Goal: Information Seeking & Learning: Learn about a topic

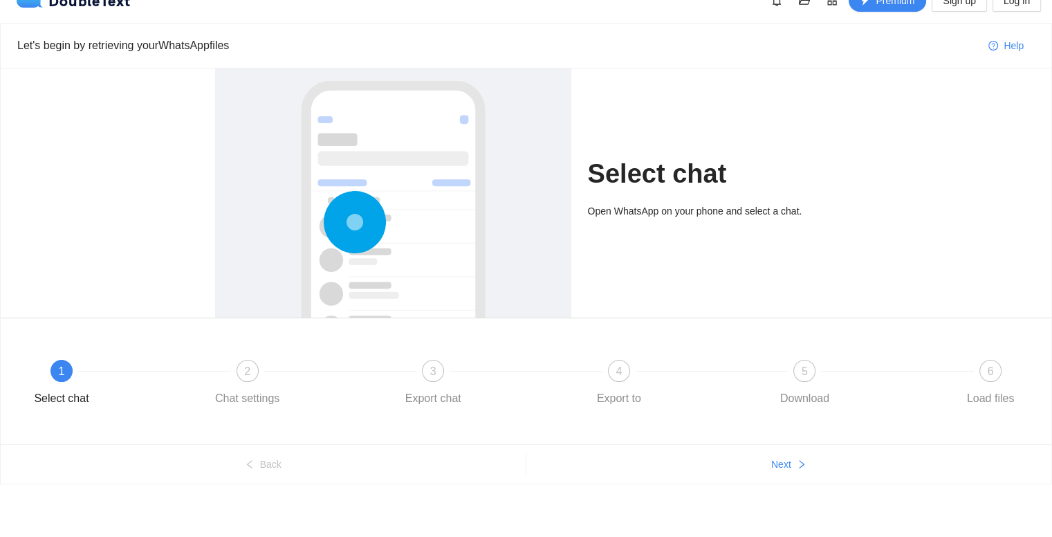
scroll to position [21, 0]
click at [333, 206] on icon at bounding box center [355, 223] width 62 height 62
click at [792, 462] on button "Next" at bounding box center [790, 464] width 526 height 22
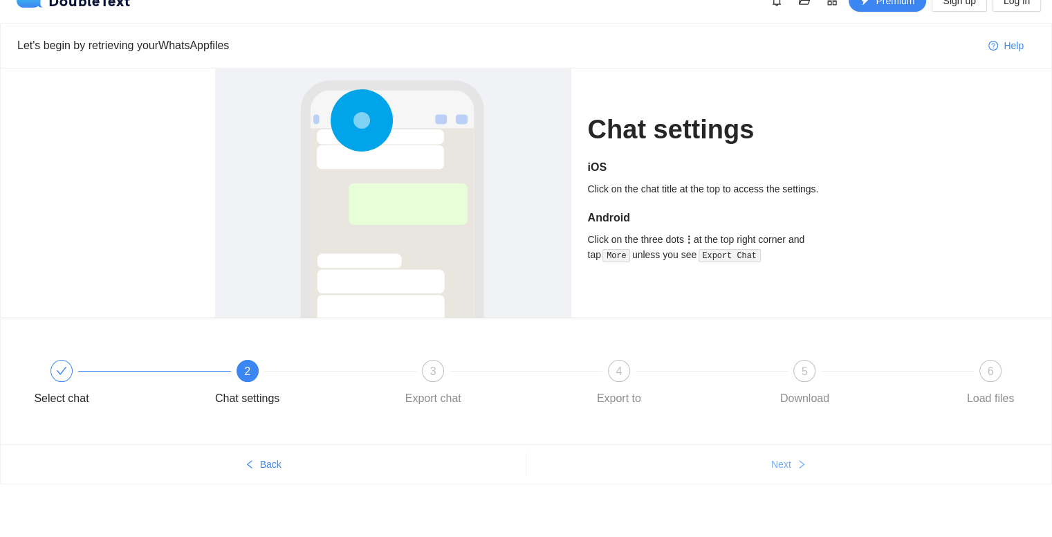
click at [792, 462] on button "Next" at bounding box center [790, 464] width 526 height 22
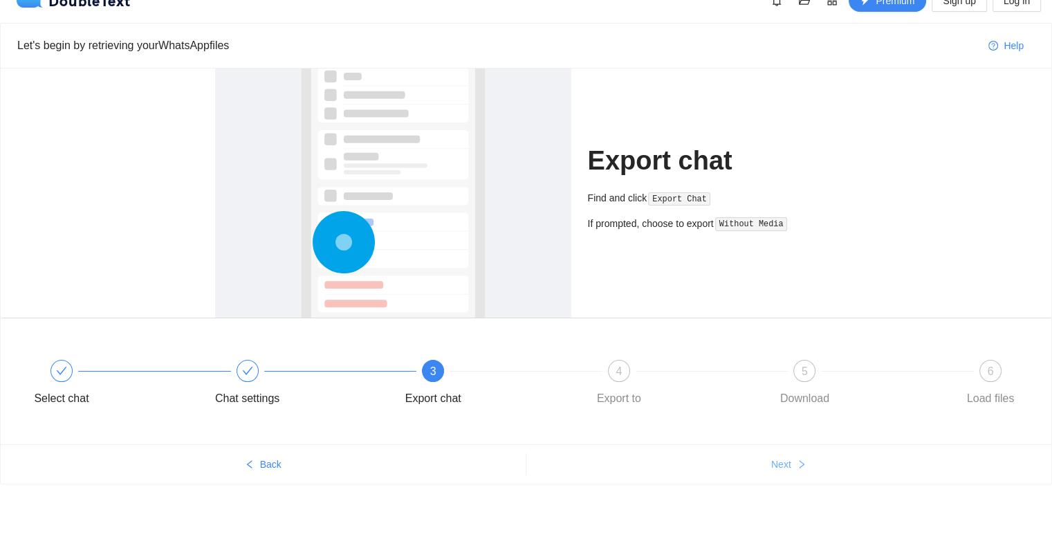
click at [792, 462] on button "Next" at bounding box center [790, 464] width 526 height 22
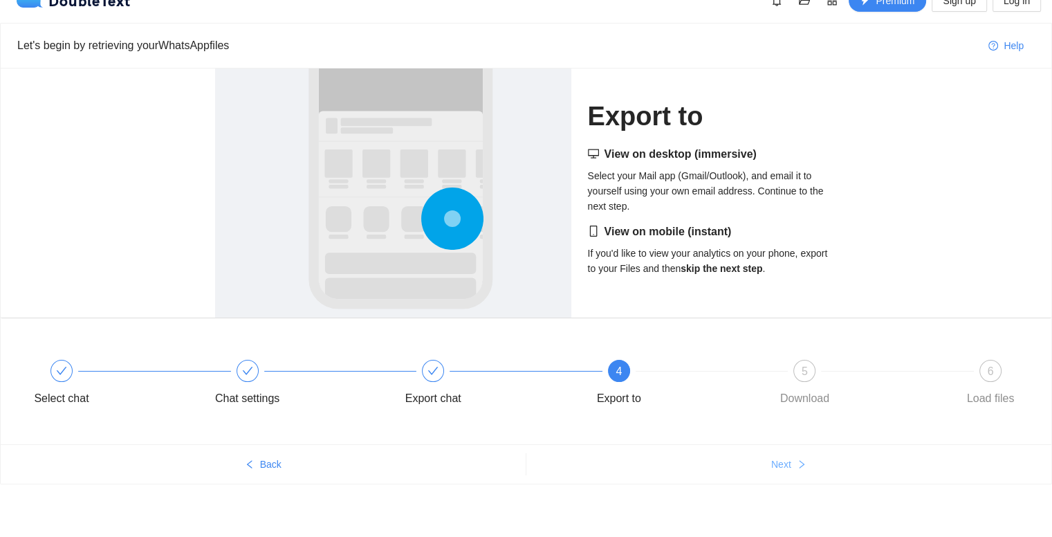
click at [792, 462] on button "Next" at bounding box center [790, 464] width 526 height 22
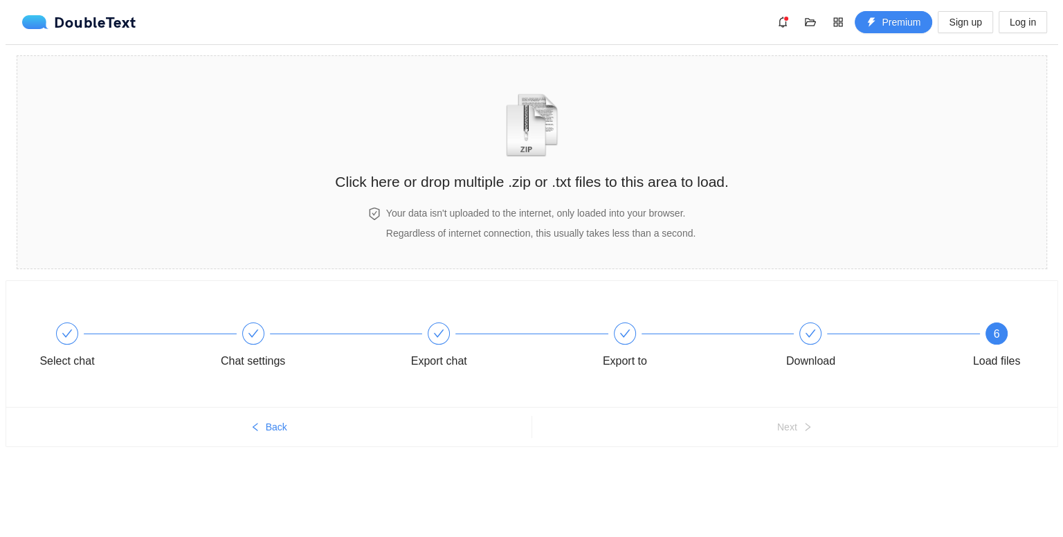
scroll to position [0, 0]
click at [792, 462] on div "Select chat Chat settings Export chat Export to Download 6 Load files Back Next" at bounding box center [531, 390] width 1063 height 220
click at [268, 424] on span "Back" at bounding box center [272, 426] width 21 height 15
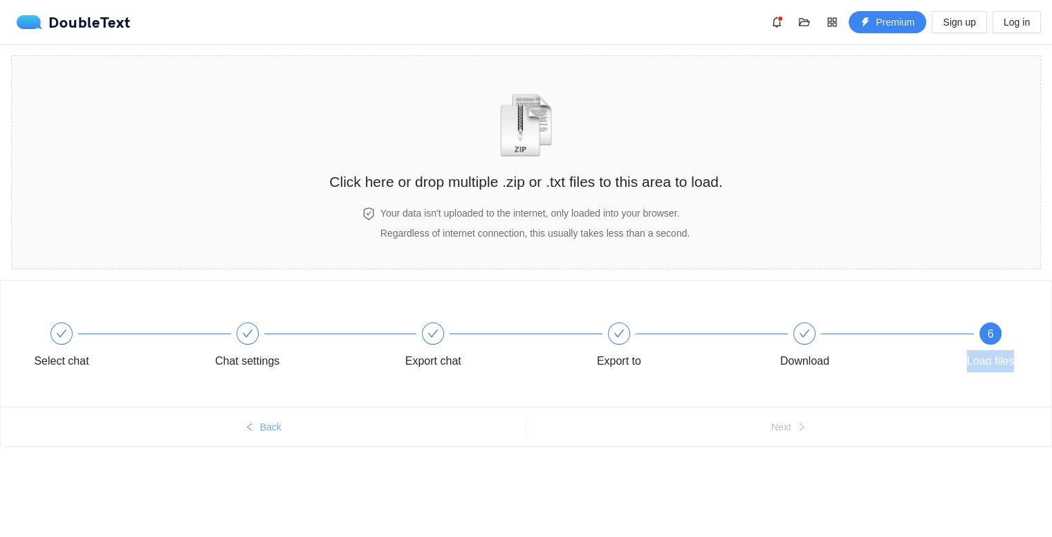
click at [268, 386] on div "Select chat Chat settings Export chat Export to Download 6 Load files" at bounding box center [526, 347] width 1010 height 77
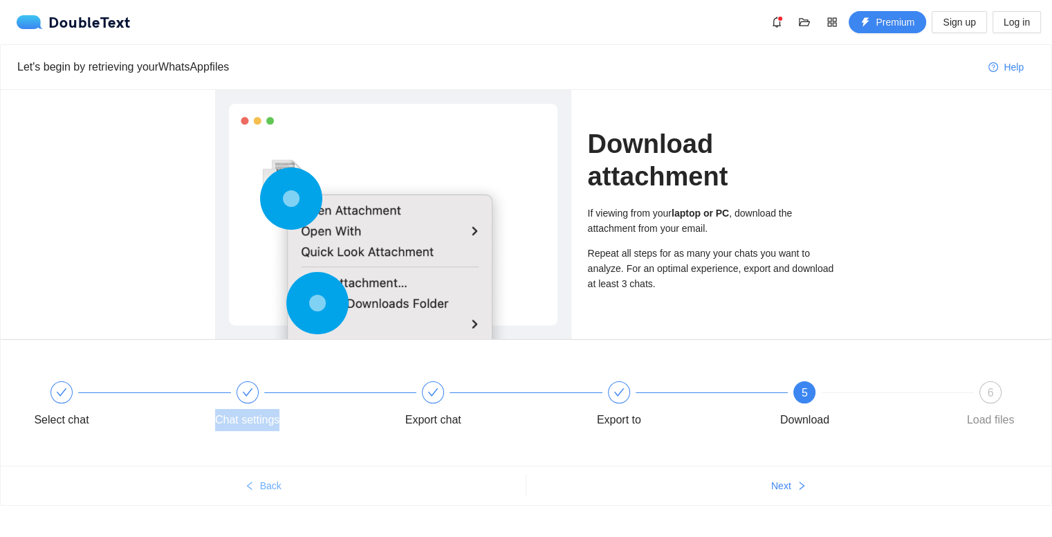
click at [268, 424] on div "Chat settings" at bounding box center [247, 420] width 64 height 22
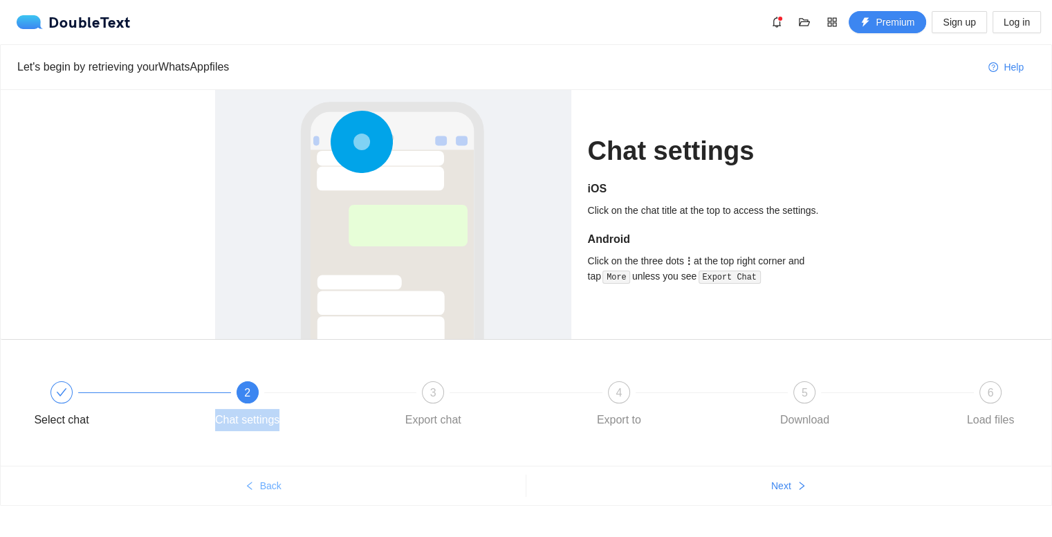
click at [268, 424] on div "Chat settings" at bounding box center [247, 420] width 64 height 22
click at [772, 488] on span "Next" at bounding box center [781, 485] width 20 height 15
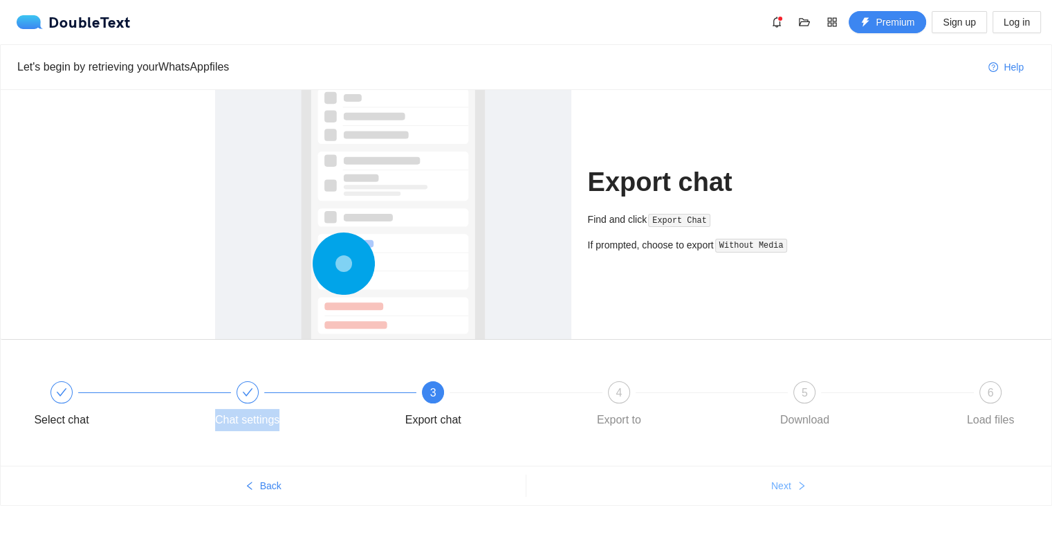
click at [772, 488] on span "Next" at bounding box center [781, 485] width 20 height 15
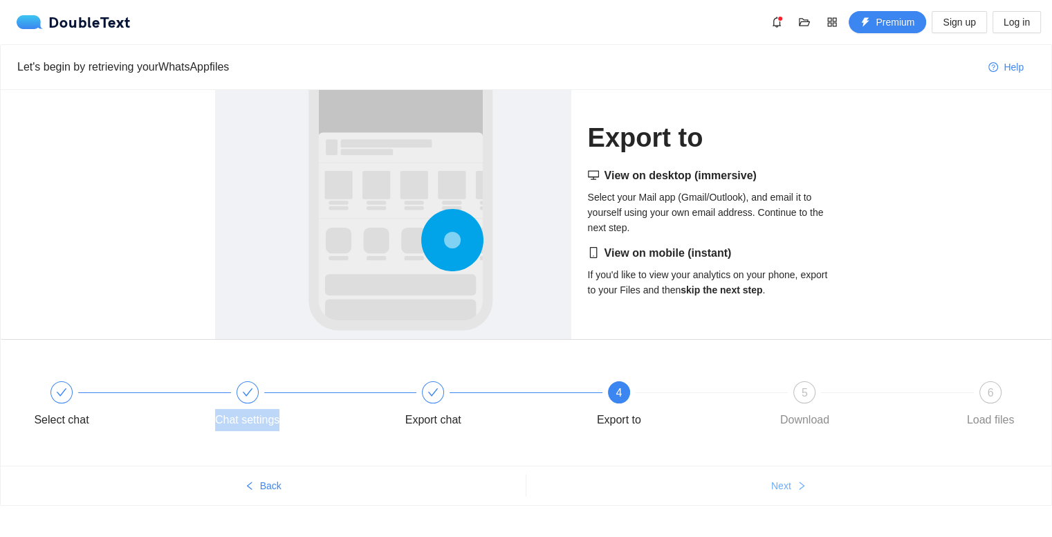
click at [772, 488] on span "Next" at bounding box center [781, 485] width 20 height 15
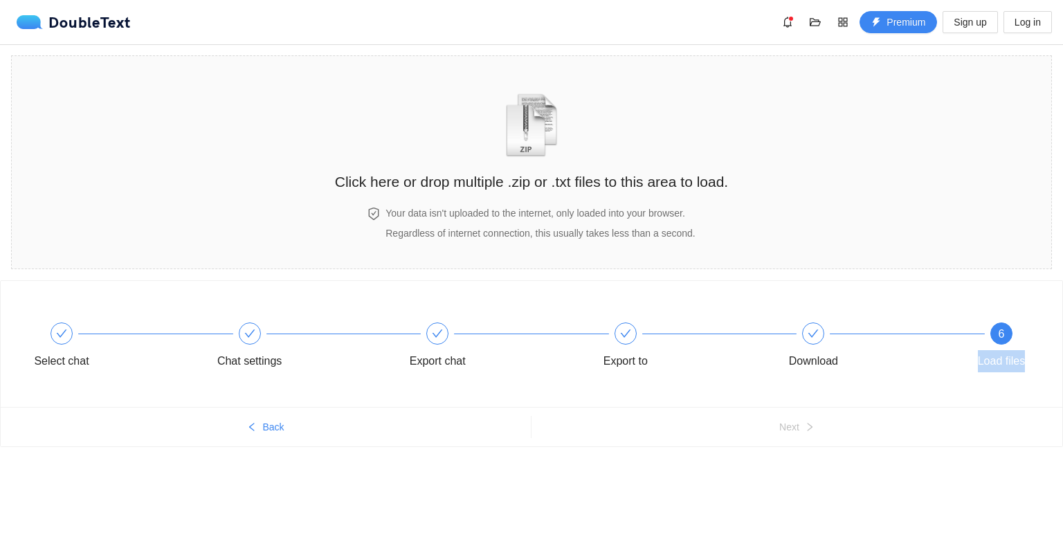
click at [772, 488] on div "Select chat Chat settings Export chat Export to Download 6 Load files Back Next" at bounding box center [531, 390] width 1063 height 220
click at [573, 159] on div "Click here or drop multiple .zip or .txt files to this area to load." at bounding box center [531, 131] width 393 height 123
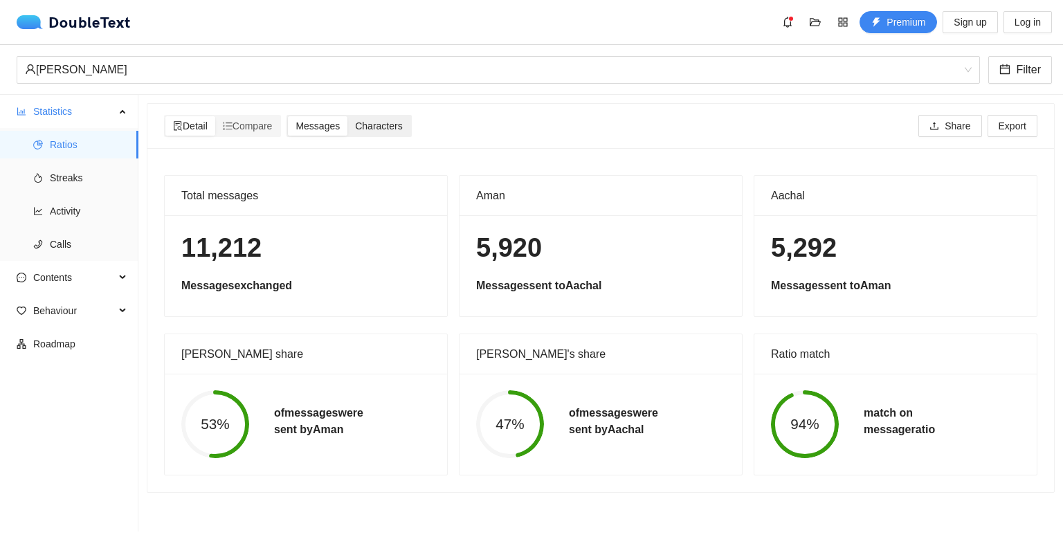
click at [364, 133] on div "Characters" at bounding box center [378, 125] width 62 height 19
click at [347, 116] on input "Characters" at bounding box center [347, 116] width 0 height 0
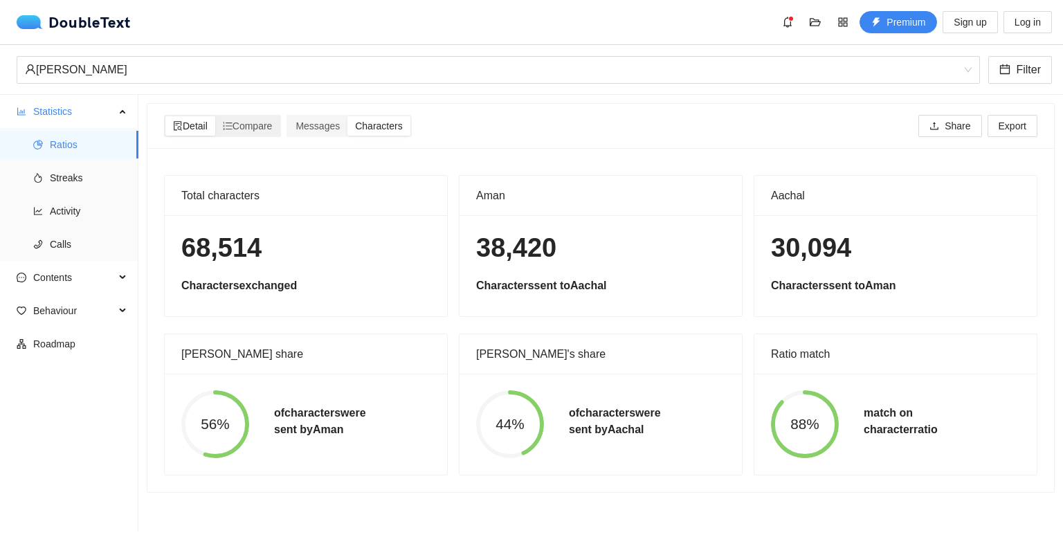
click at [199, 120] on span "Detail" at bounding box center [190, 125] width 35 height 11
click at [165, 116] on input "Detail" at bounding box center [165, 116] width 0 height 0
click at [93, 177] on span "Streaks" at bounding box center [88, 178] width 77 height 28
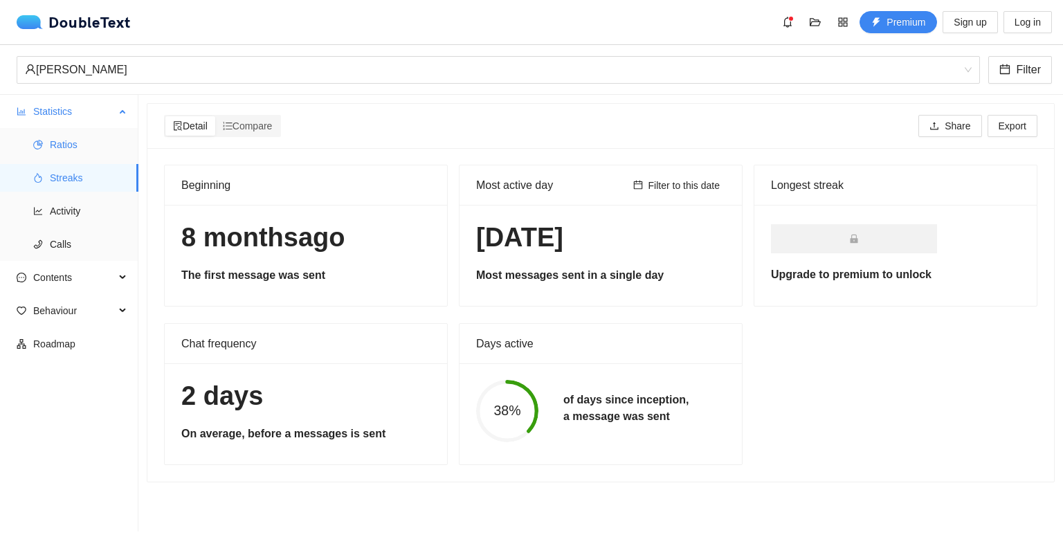
click at [72, 139] on span "Ratios" at bounding box center [88, 145] width 77 height 28
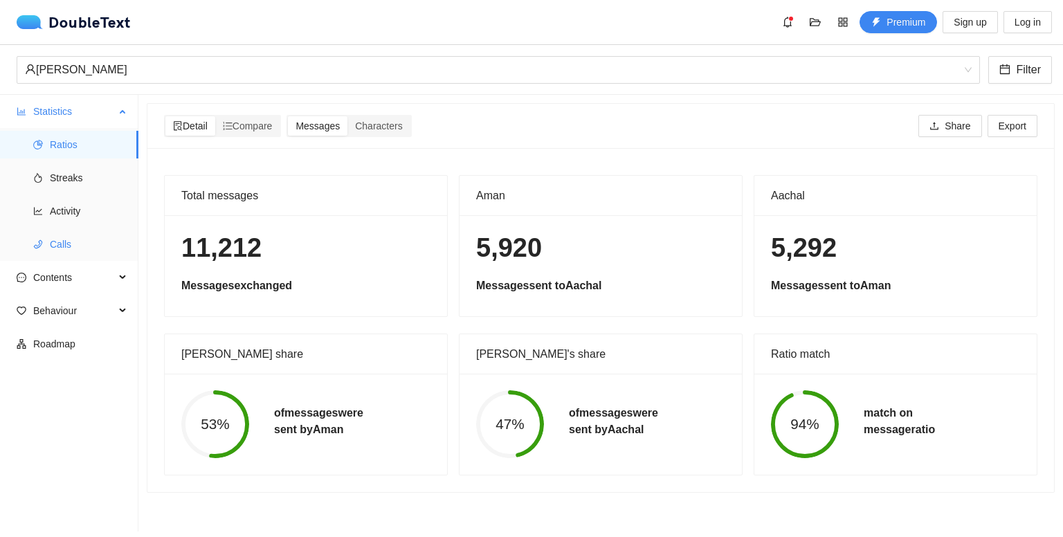
click at [61, 236] on span "Calls" at bounding box center [88, 244] width 77 height 28
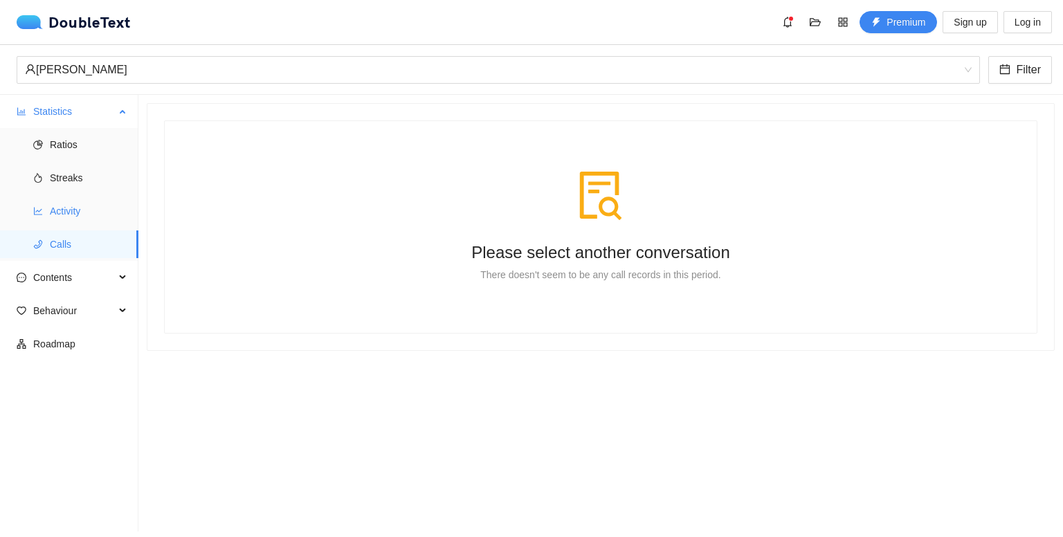
click at [74, 211] on span "Activity" at bounding box center [88, 211] width 77 height 28
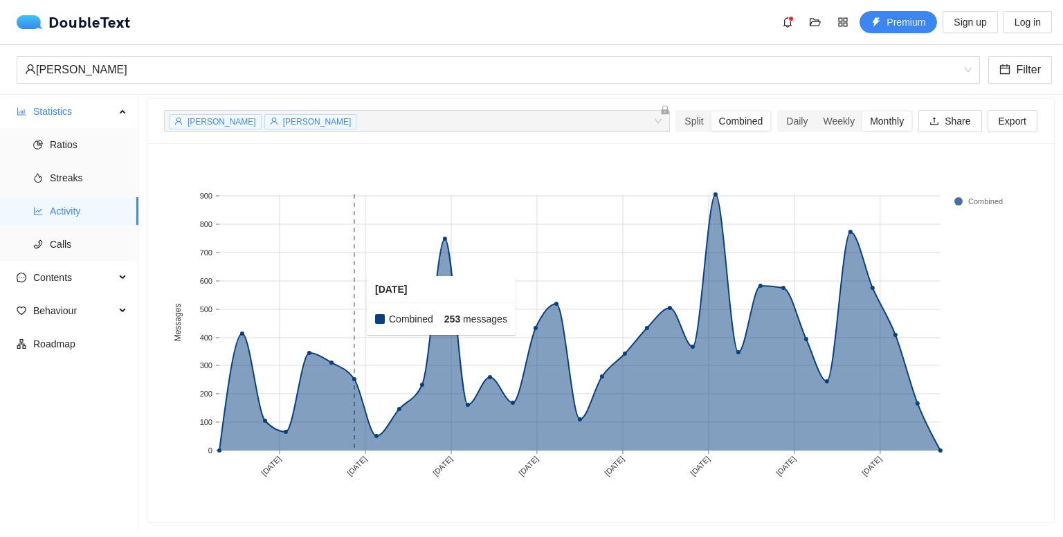
scroll to position [53, 0]
click at [30, 243] on li "Calls" at bounding box center [69, 244] width 138 height 28
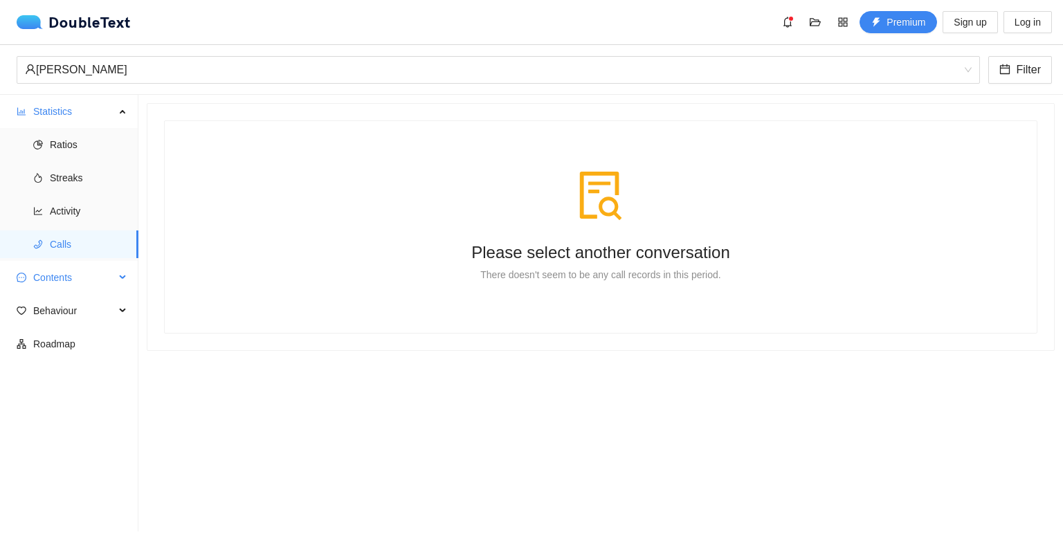
click at [44, 272] on span "Contents" at bounding box center [74, 278] width 82 height 28
click at [56, 316] on span "Word Cloud" at bounding box center [88, 311] width 77 height 28
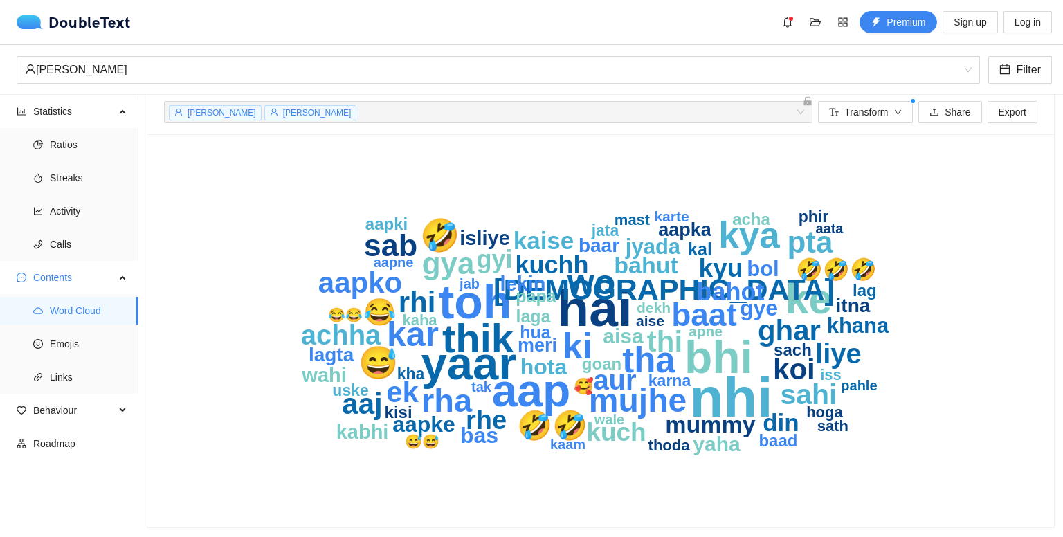
scroll to position [11, 0]
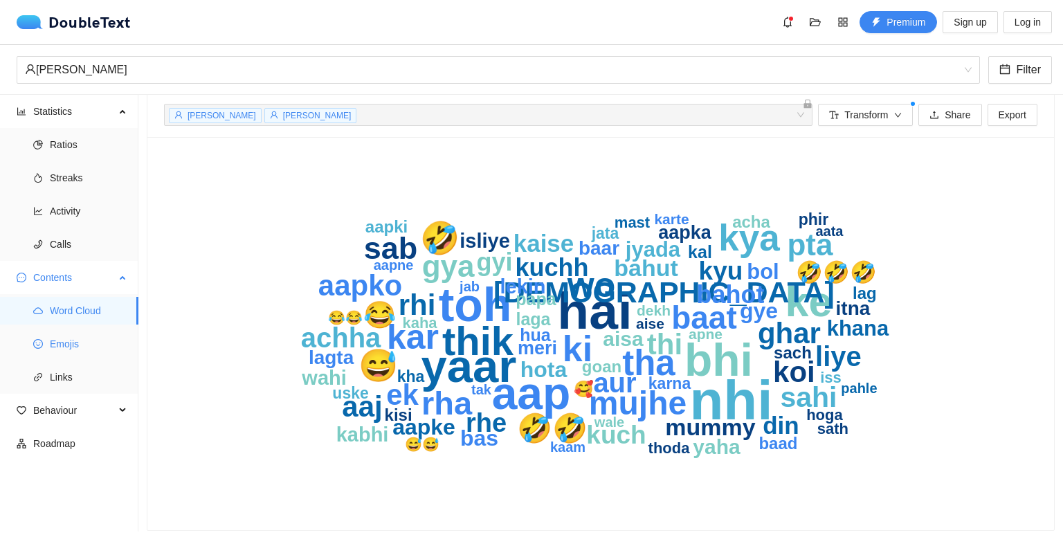
click at [66, 350] on span "Emojis" at bounding box center [88, 344] width 77 height 28
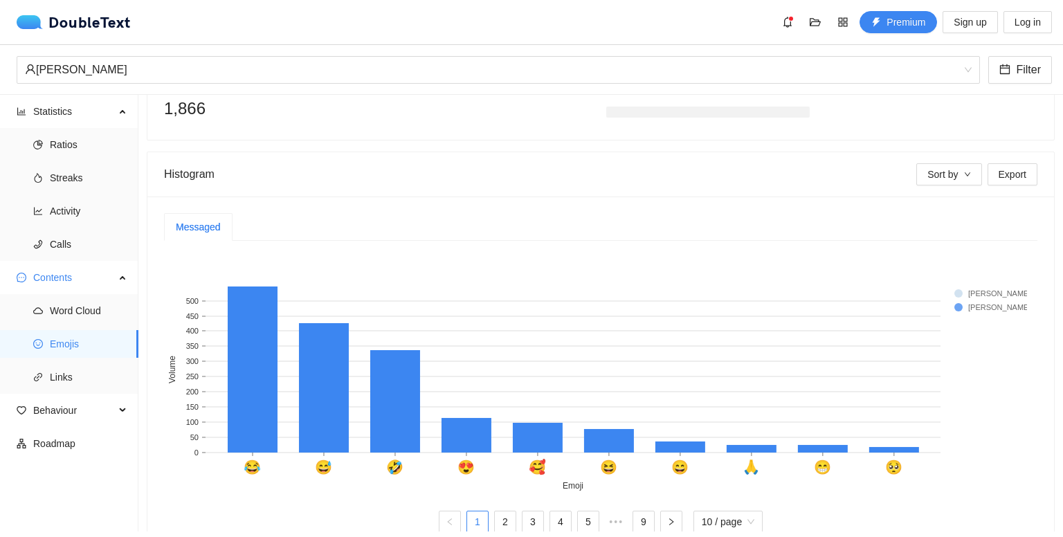
scroll to position [241, 0]
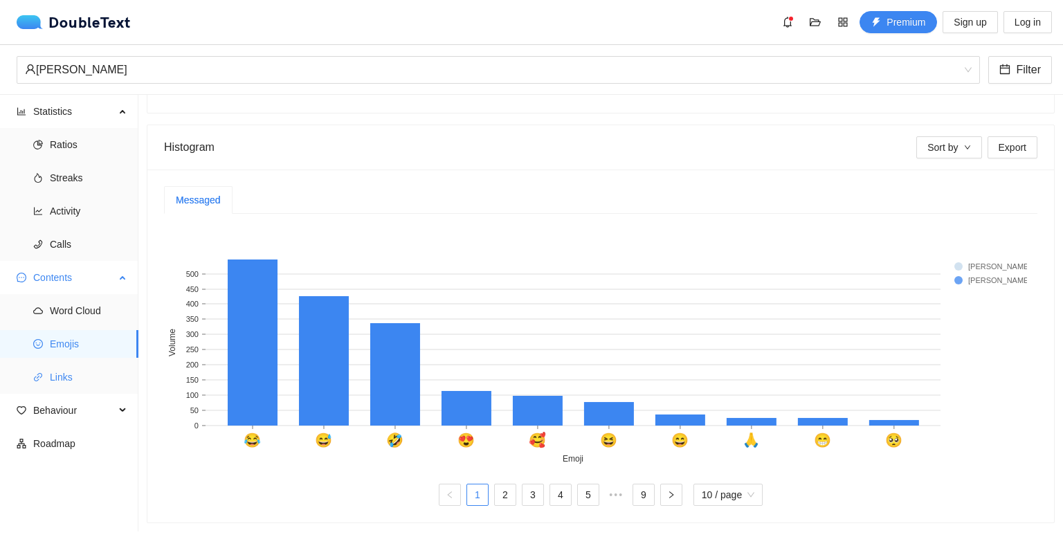
click at [102, 372] on span "Links" at bounding box center [88, 377] width 77 height 28
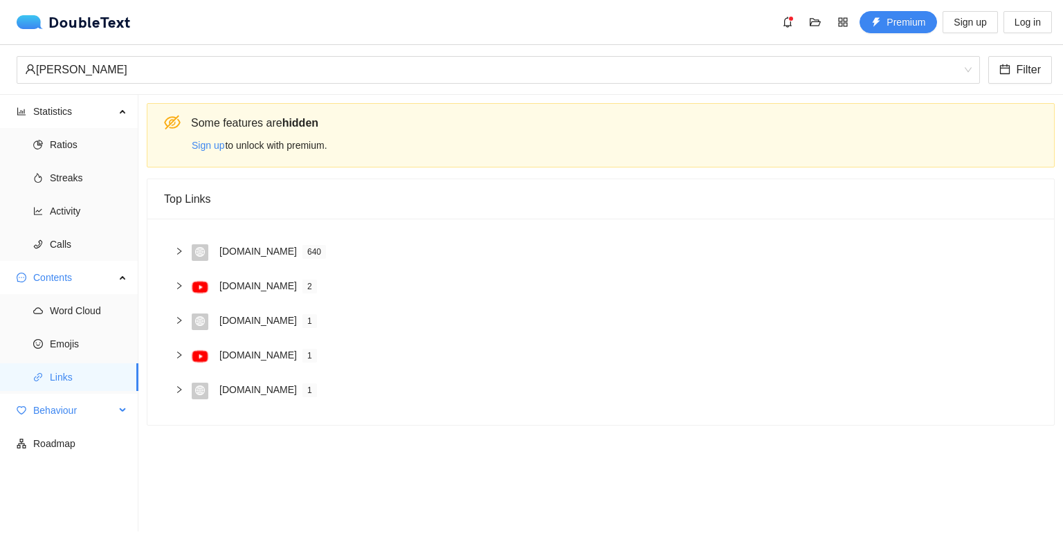
click at [75, 409] on span "Behaviour" at bounding box center [74, 410] width 82 height 28
click at [76, 430] on span "Engagement" at bounding box center [88, 444] width 77 height 28
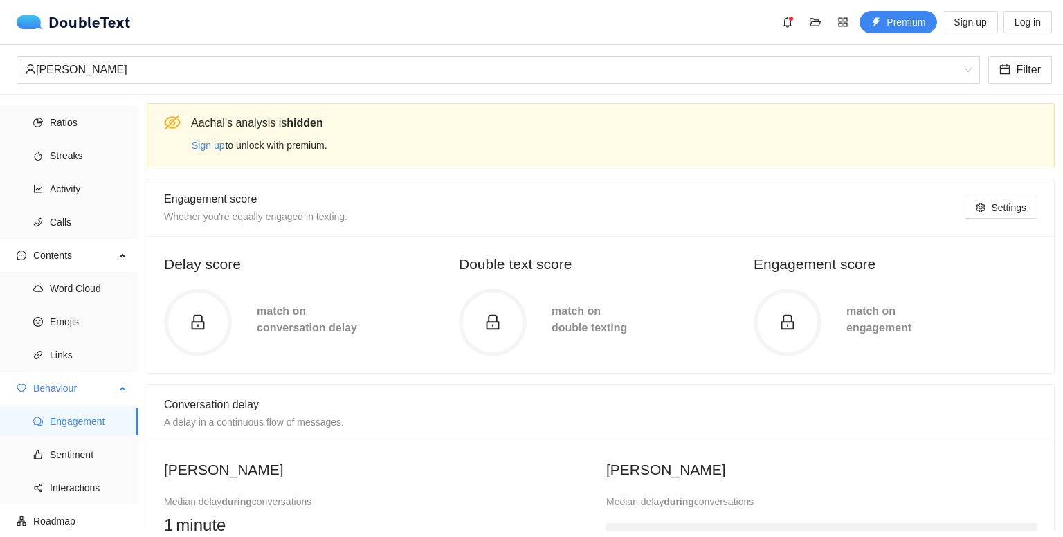
scroll to position [25, 0]
click at [211, 352] on circle at bounding box center [198, 323] width 64 height 64
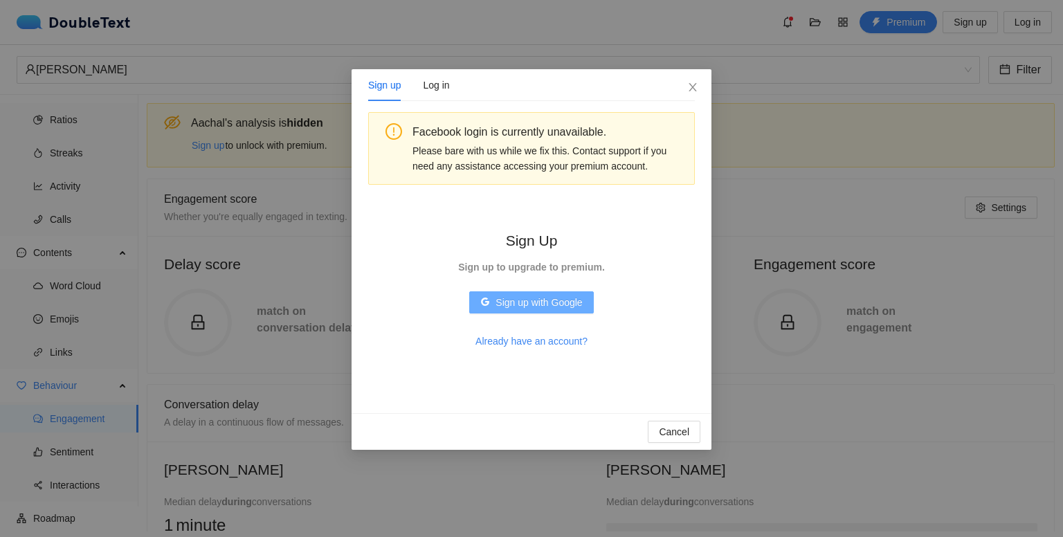
click at [549, 309] on span "Sign up with Google" at bounding box center [538, 302] width 86 height 15
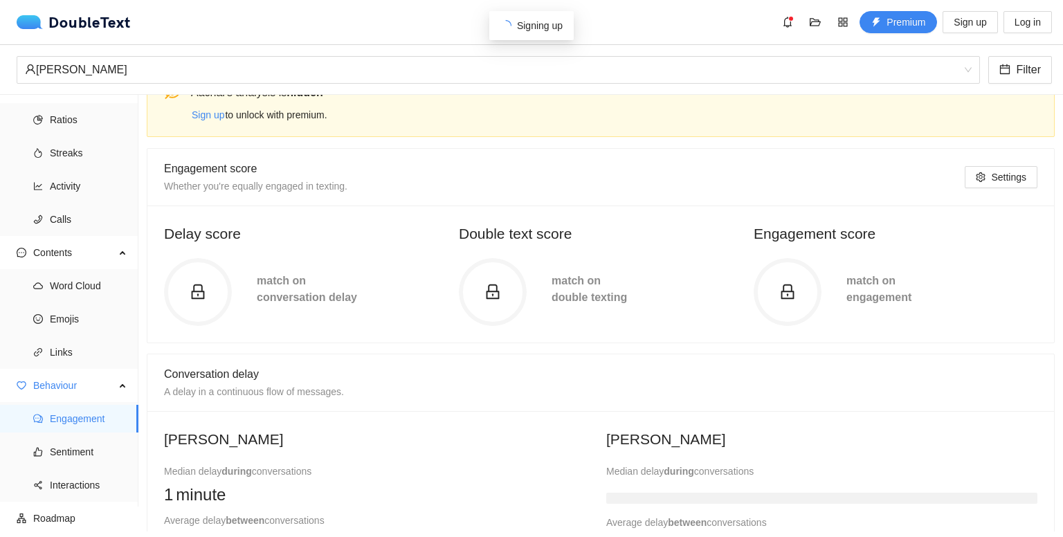
scroll to position [33, 0]
click at [230, 297] on span at bounding box center [198, 290] width 68 height 17
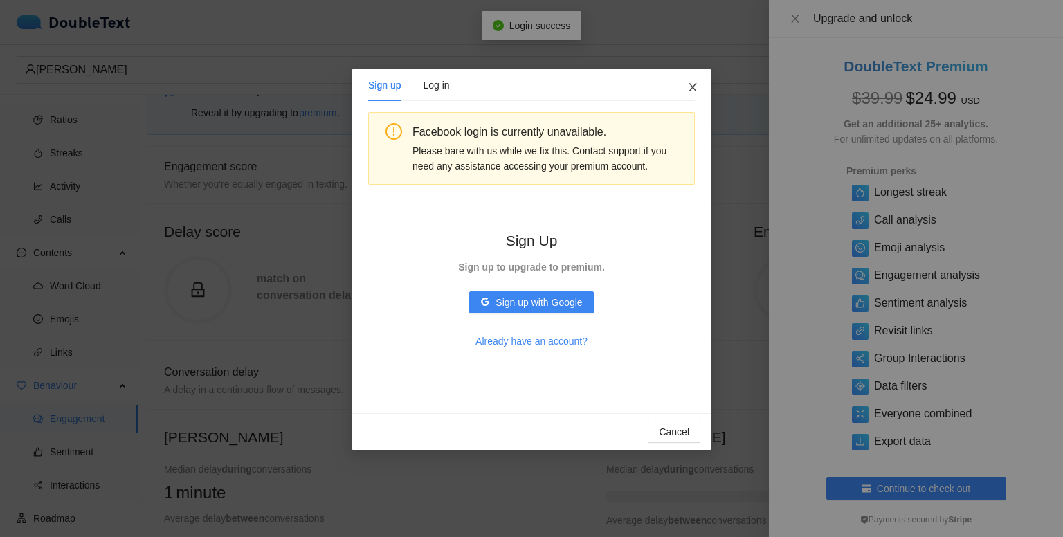
click at [687, 86] on icon "close" at bounding box center [692, 87] width 11 height 11
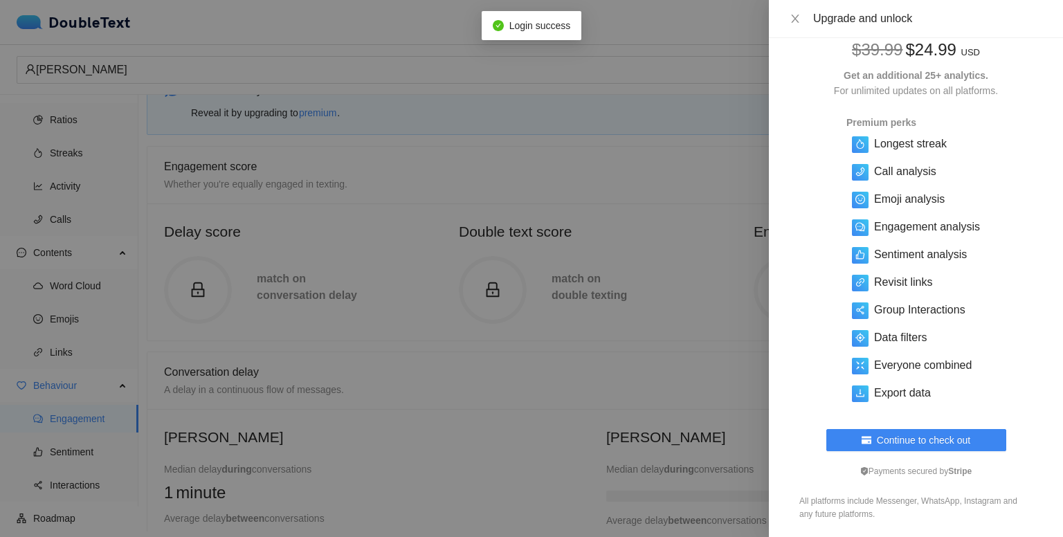
scroll to position [0, 0]
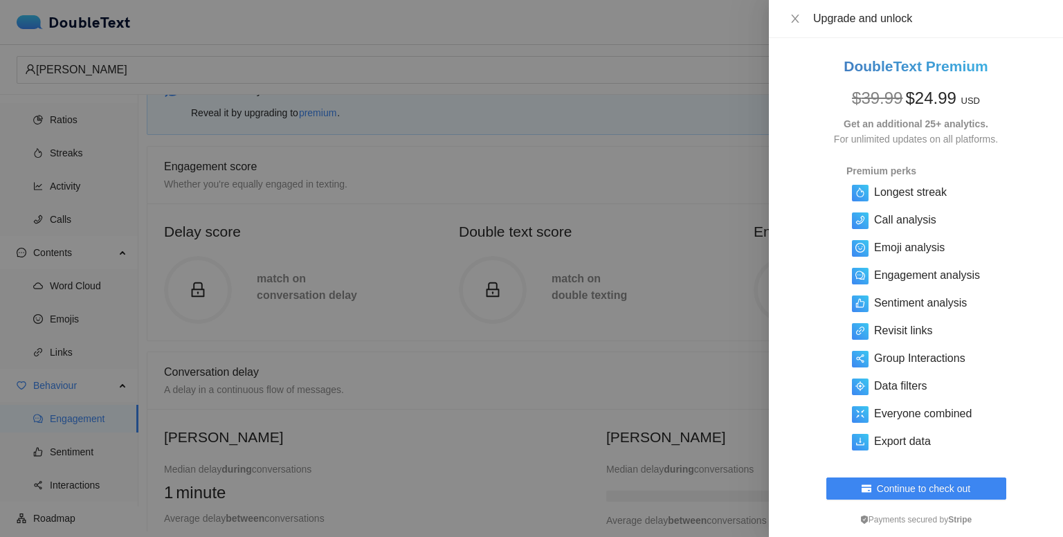
click at [794, 9] on div "Upgrade and unlock" at bounding box center [916, 19] width 294 height 38
click at [797, 19] on icon "close" at bounding box center [794, 18] width 11 height 11
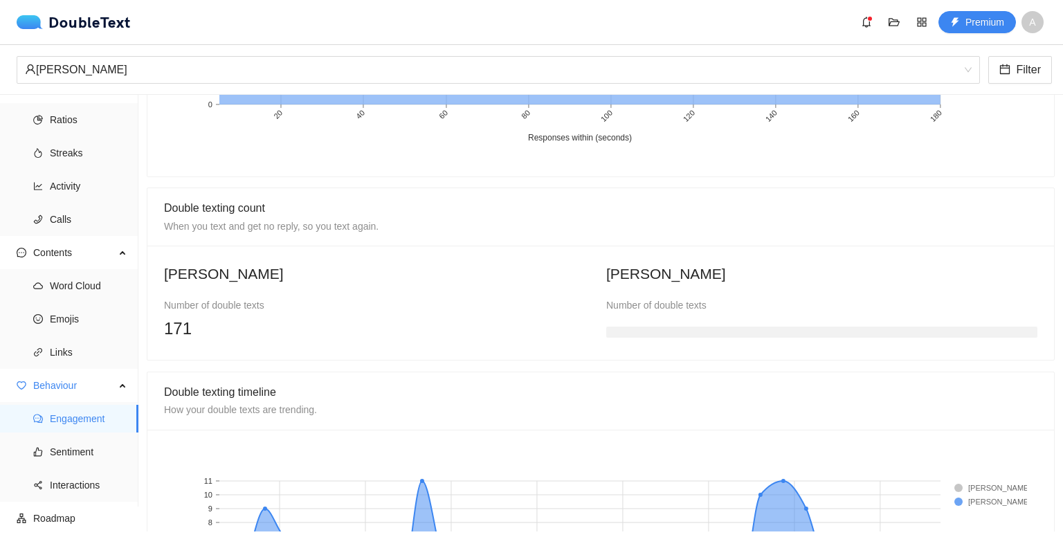
scroll to position [1110, 0]
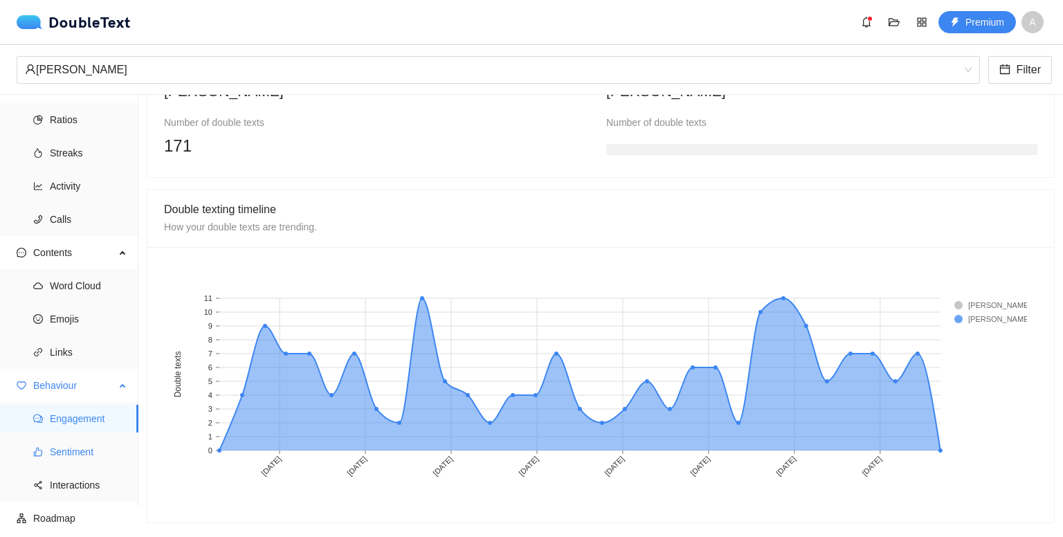
click at [57, 440] on span "Sentiment" at bounding box center [88, 452] width 77 height 28
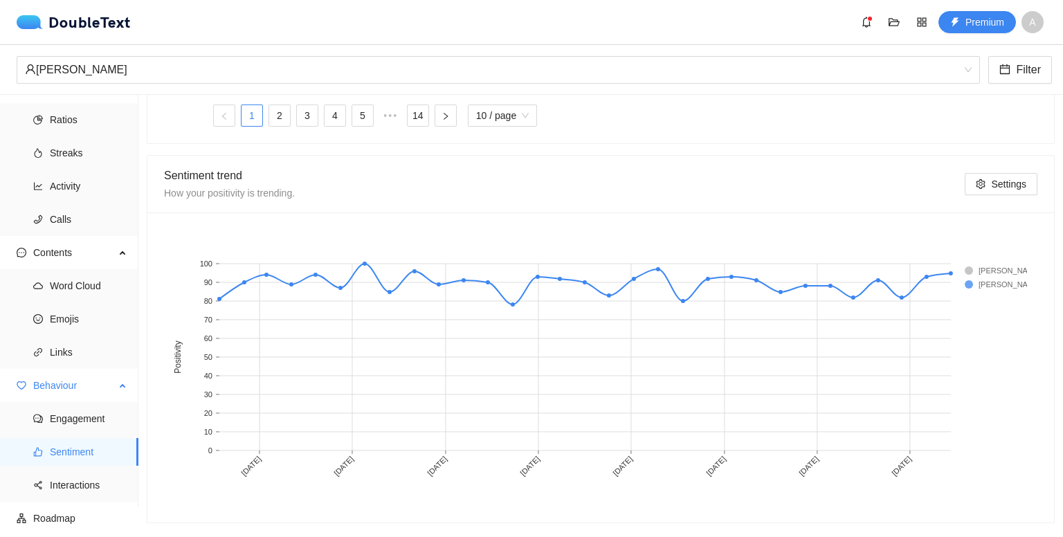
scroll to position [713, 0]
click at [69, 480] on span "Interactions" at bounding box center [88, 485] width 77 height 28
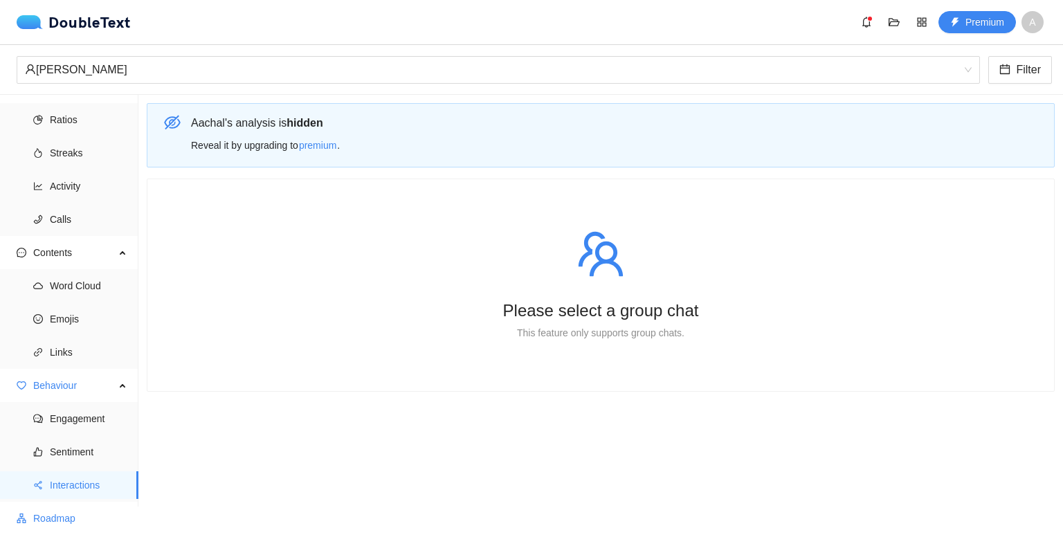
click at [68, 514] on span "Roadmap" at bounding box center [80, 518] width 94 height 28
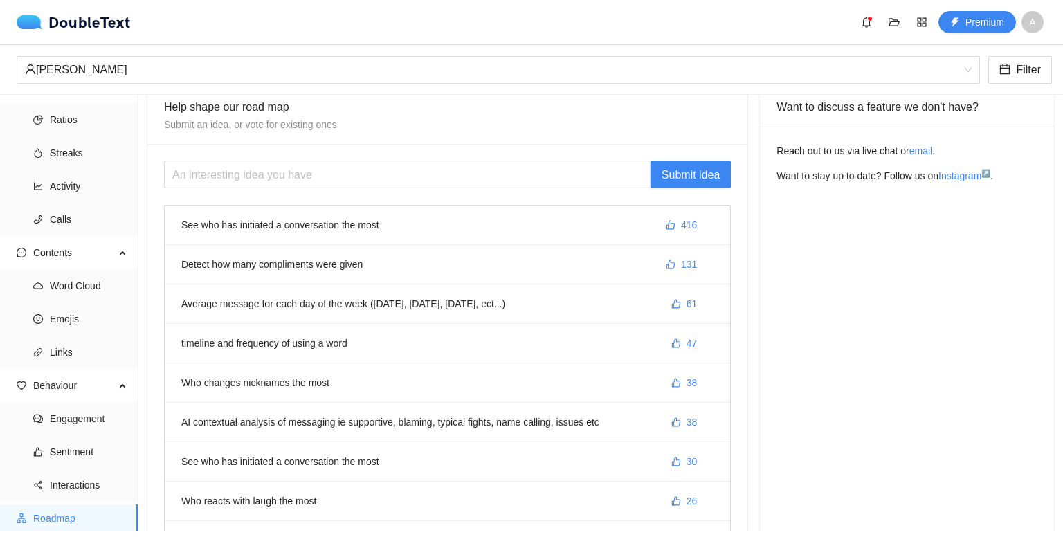
scroll to position [22, 0]
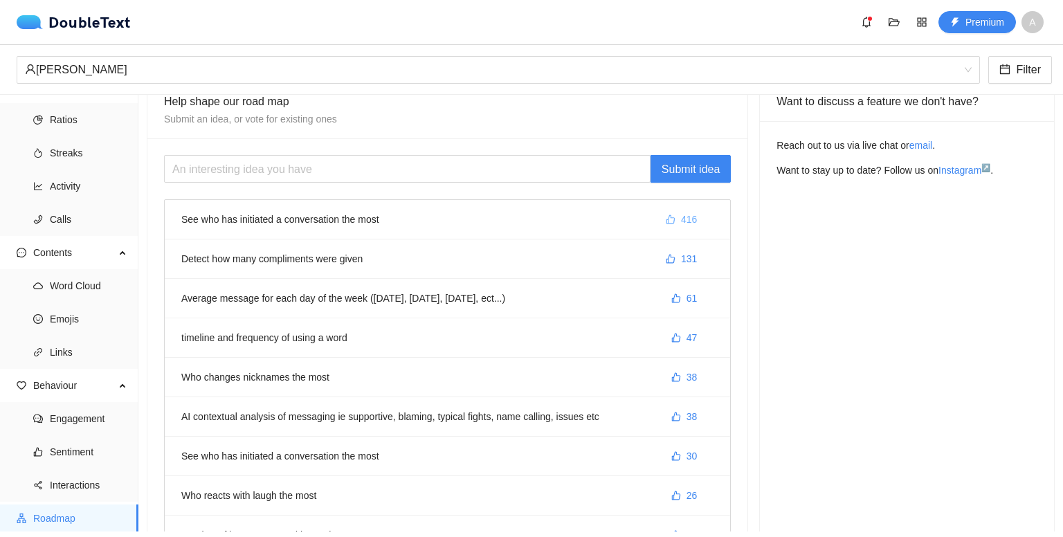
click at [666, 219] on icon "like" at bounding box center [671, 219] width 10 height 10
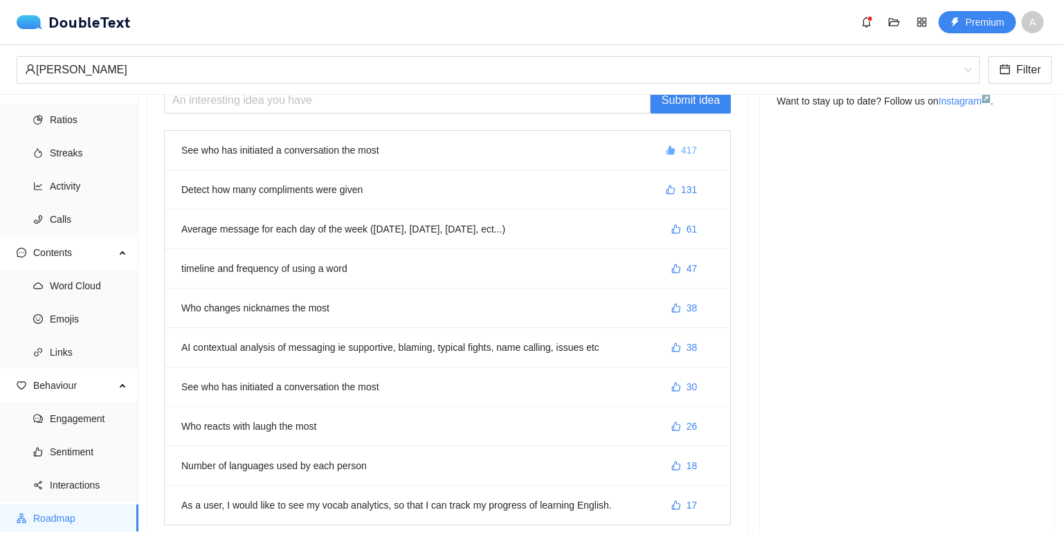
scroll to position [0, 0]
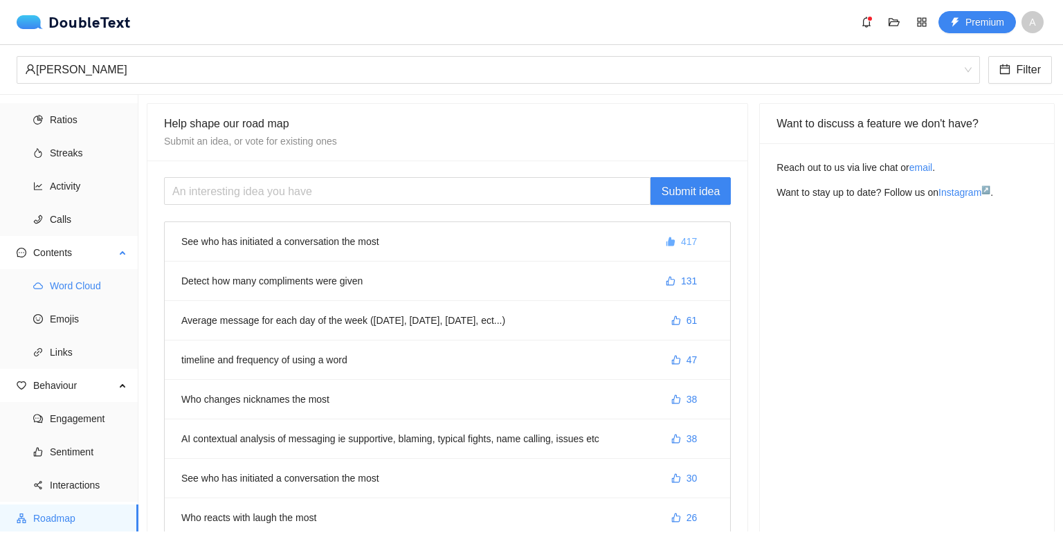
click at [88, 287] on span "Word Cloud" at bounding box center [88, 286] width 77 height 28
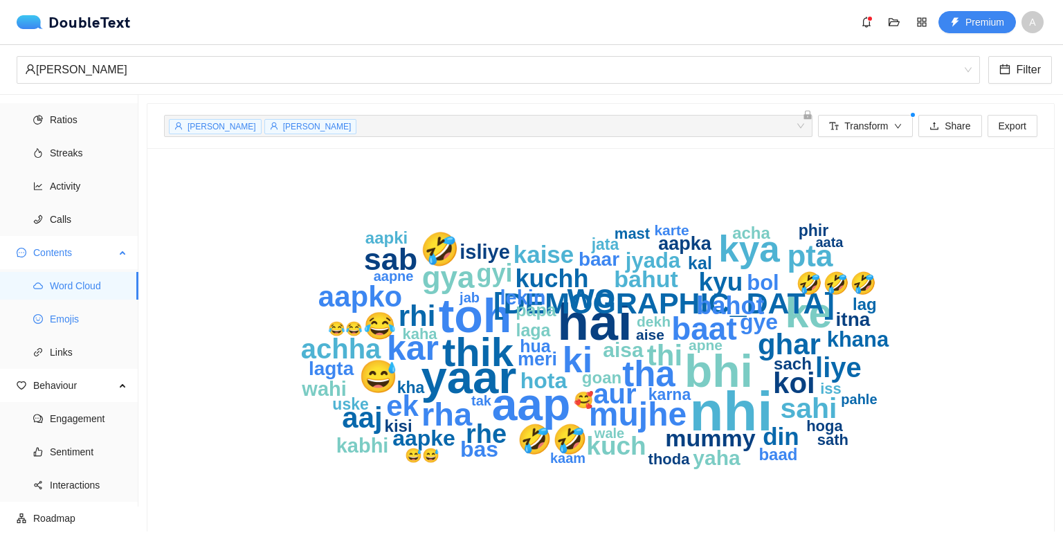
click at [80, 308] on span "Emojis" at bounding box center [88, 319] width 77 height 28
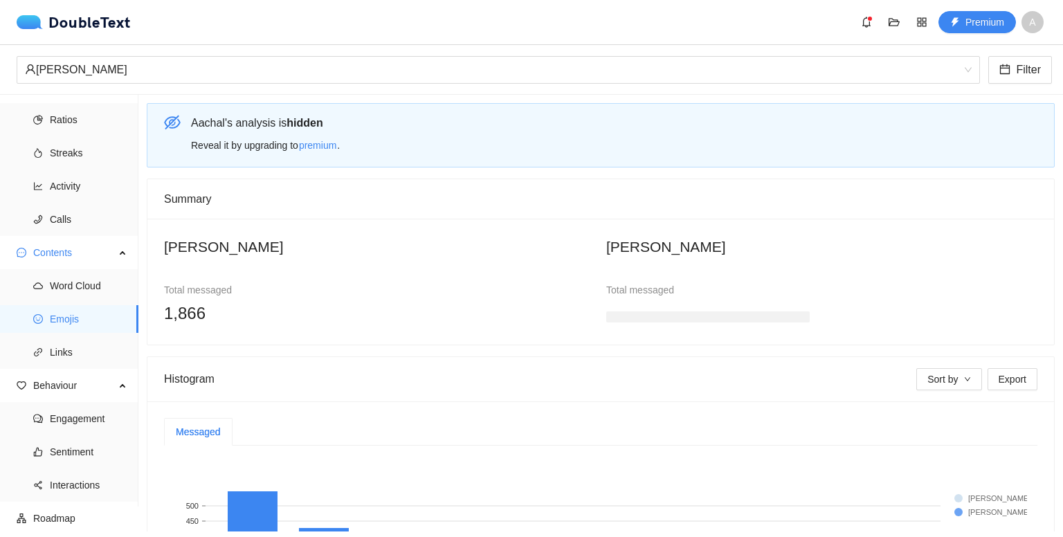
click at [167, 123] on icon "eye-invisible" at bounding box center [172, 122] width 17 height 17
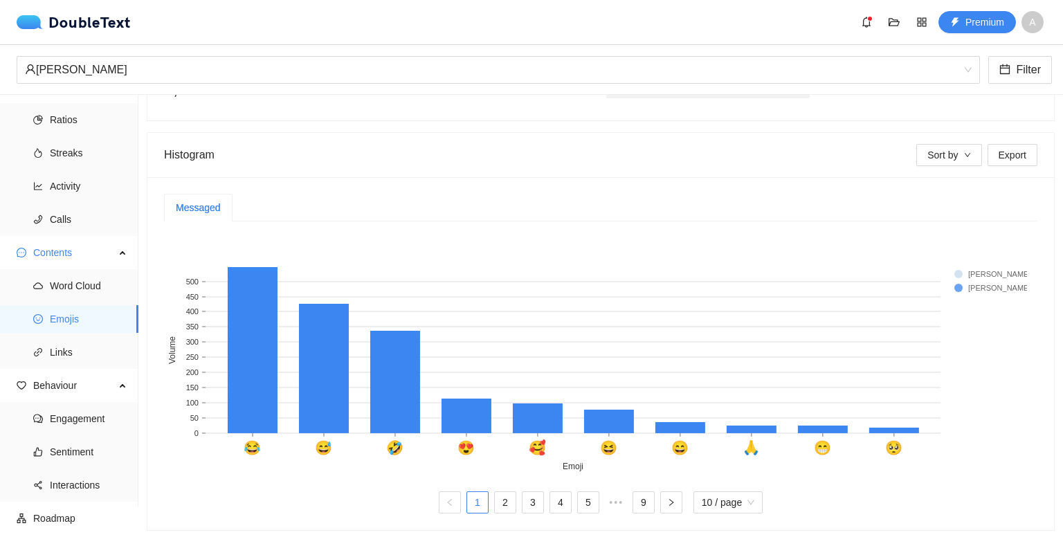
scroll to position [227, 0]
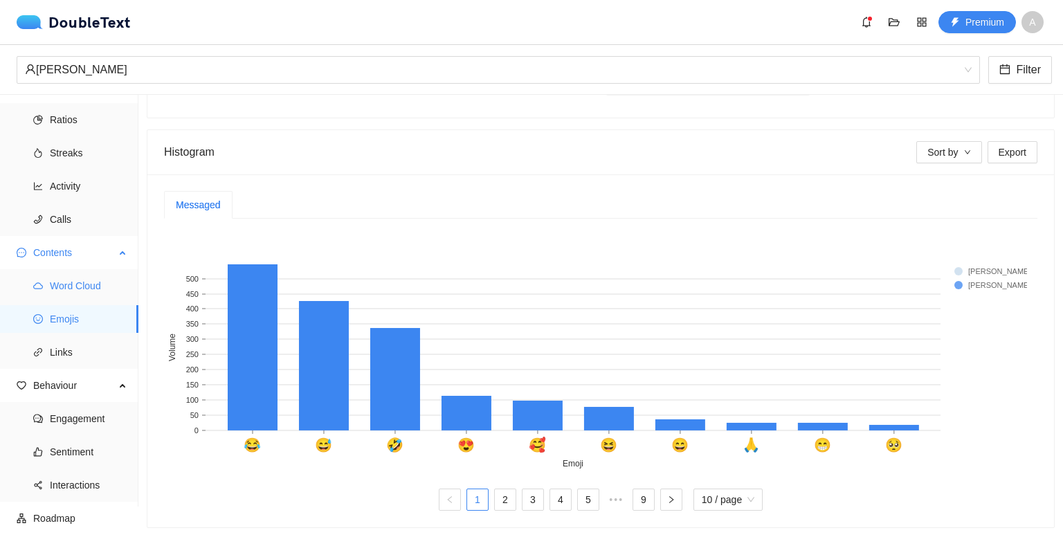
click at [91, 287] on span "Word Cloud" at bounding box center [88, 286] width 77 height 28
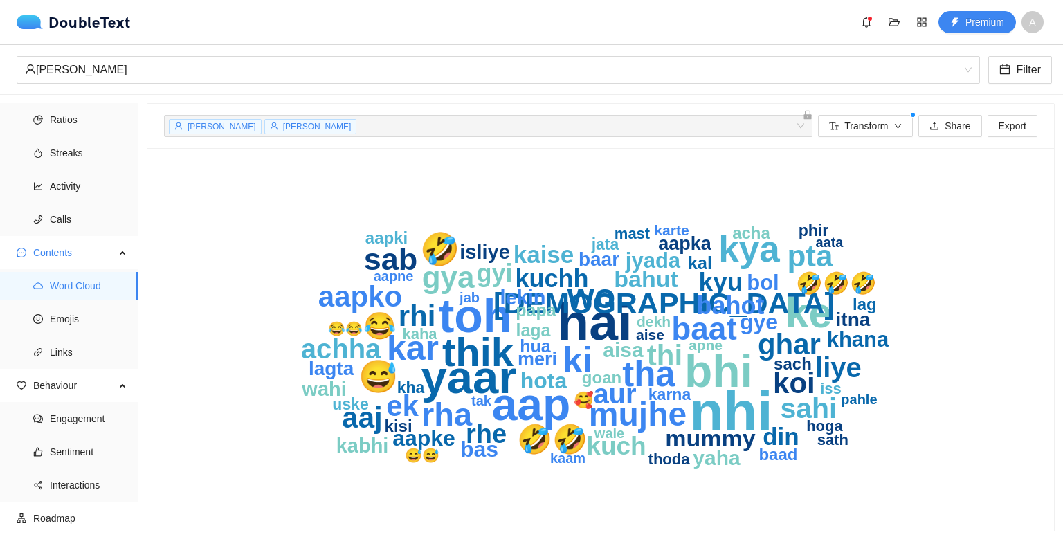
click at [283, 127] on span "[PERSON_NAME]" at bounding box center [317, 127] width 69 height 10
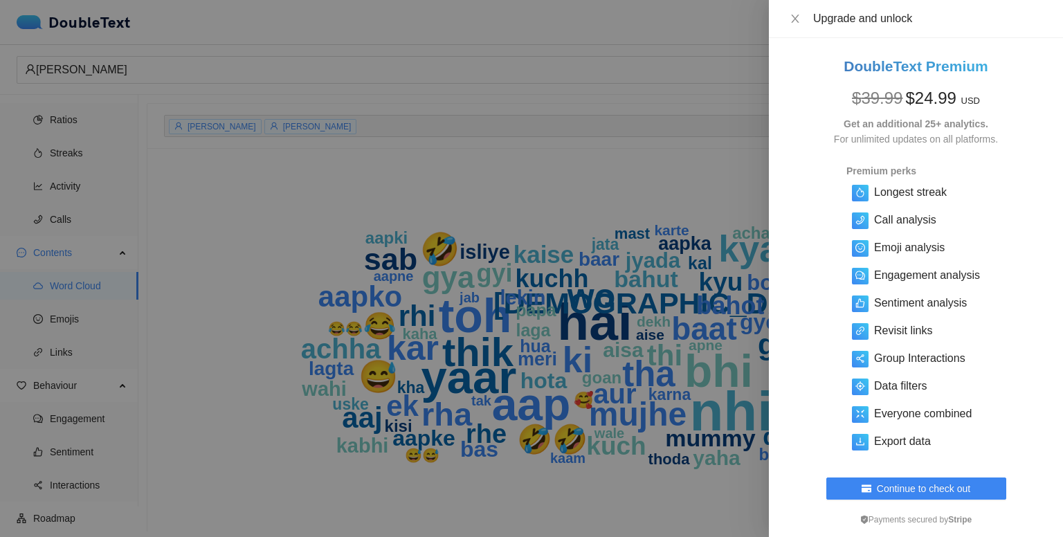
click at [796, 25] on div "Upgrade and unlock" at bounding box center [915, 18] width 261 height 15
click at [793, 16] on icon "close" at bounding box center [795, 19] width 8 height 8
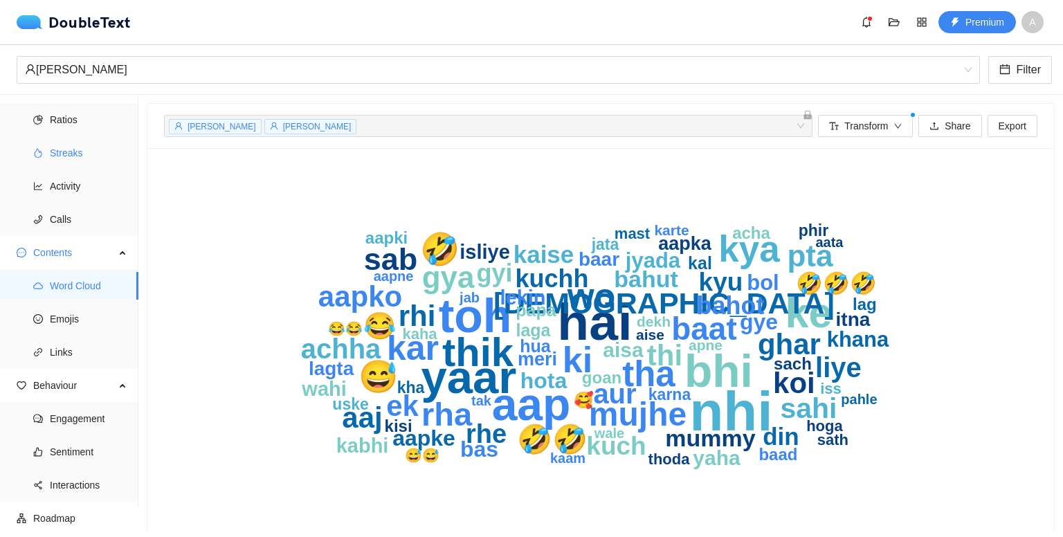
click at [77, 149] on span "Streaks" at bounding box center [88, 153] width 77 height 28
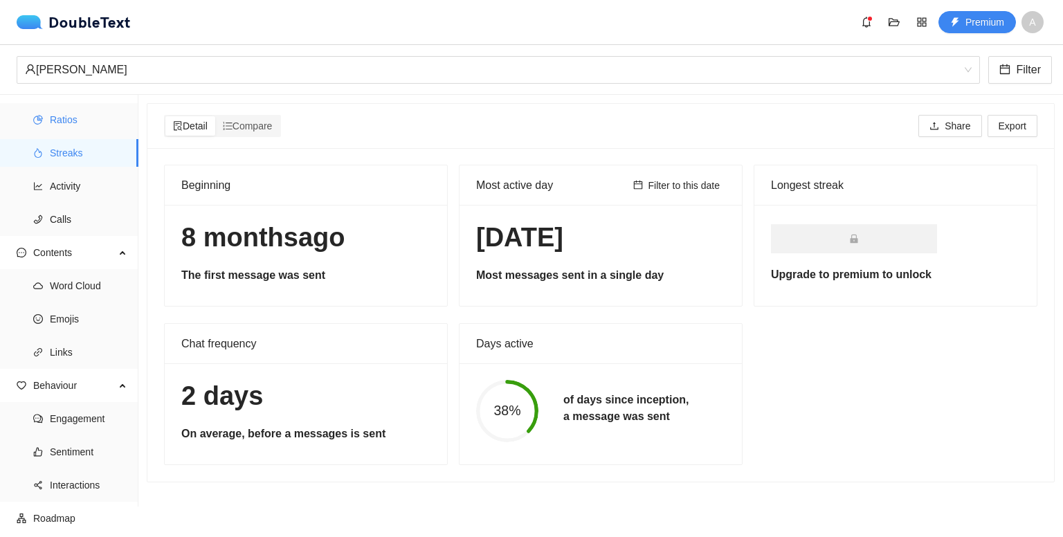
click at [73, 111] on span "Ratios" at bounding box center [88, 120] width 77 height 28
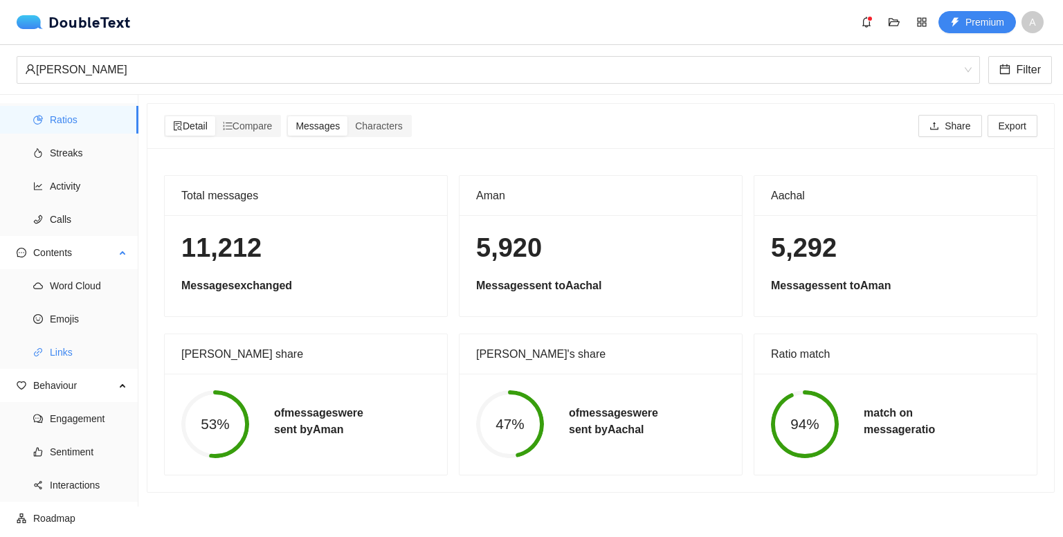
click at [65, 352] on span "Links" at bounding box center [88, 352] width 77 height 28
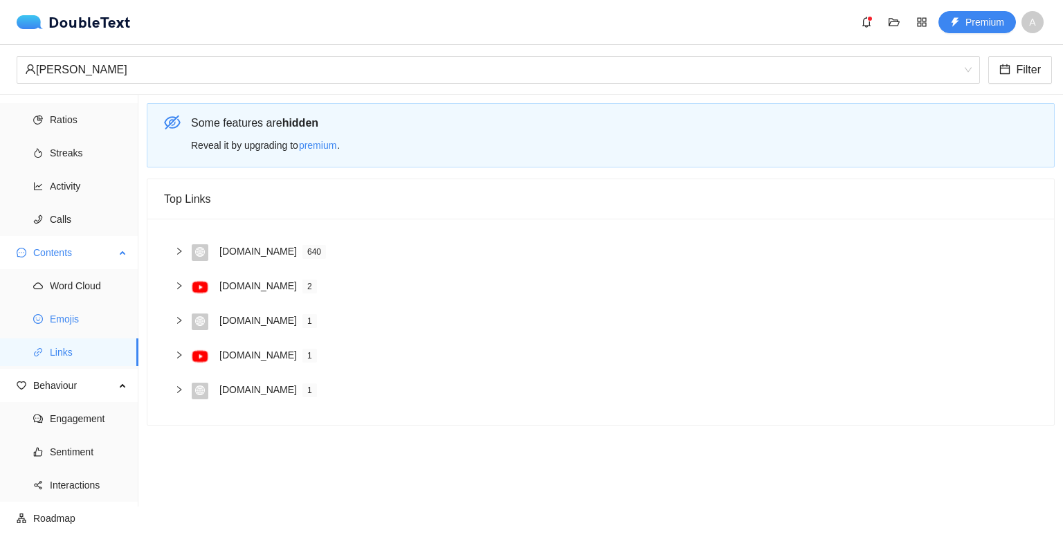
click at [80, 330] on span "Emojis" at bounding box center [88, 319] width 77 height 28
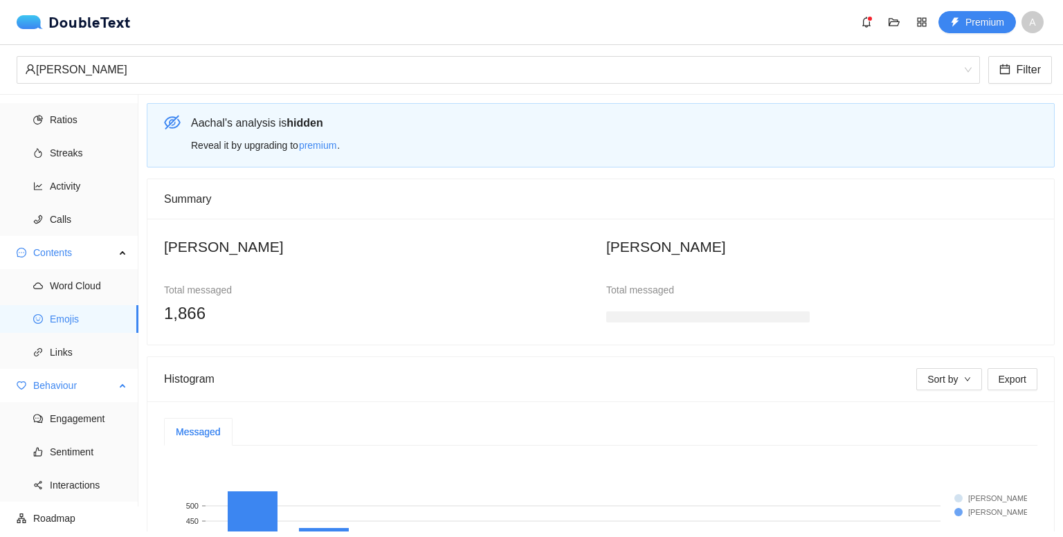
click at [77, 385] on span "Behaviour" at bounding box center [74, 386] width 82 height 28
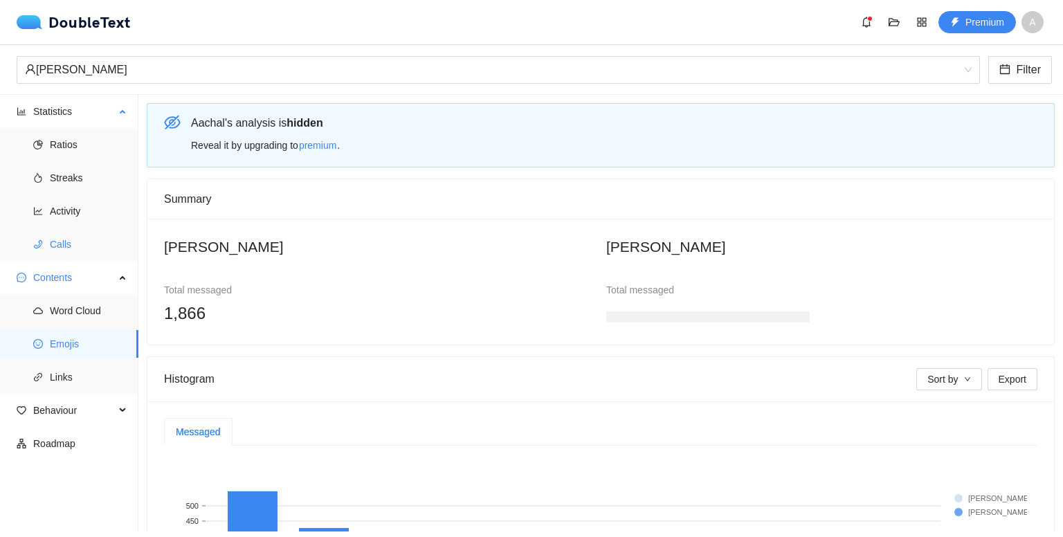
click at [83, 244] on span "Calls" at bounding box center [88, 244] width 77 height 28
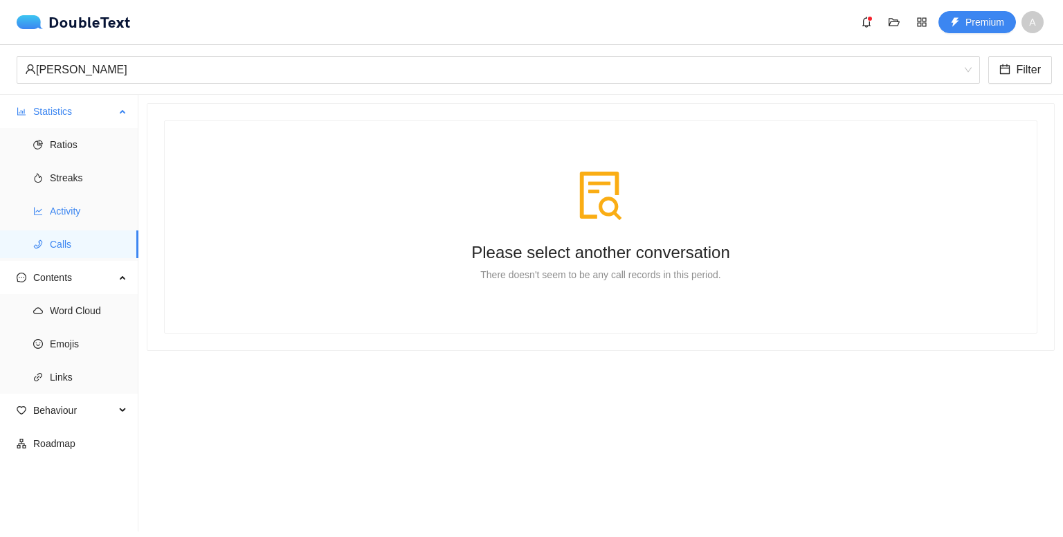
click at [98, 200] on span "Activity" at bounding box center [88, 211] width 77 height 28
